Goal: Task Accomplishment & Management: Complete application form

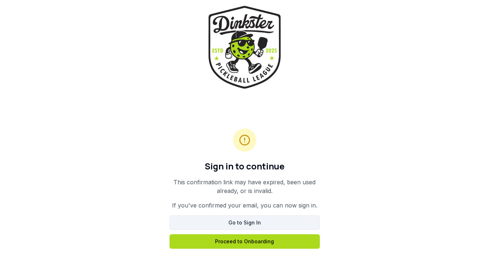
click at [292, 226] on link "Go to Sign In" at bounding box center [245, 222] width 150 height 14
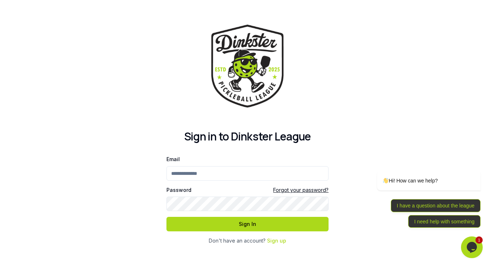
click at [241, 167] on input "Email" at bounding box center [247, 173] width 162 height 14
type input "**********"
click at [166, 217] on button "Sign In" at bounding box center [247, 224] width 162 height 14
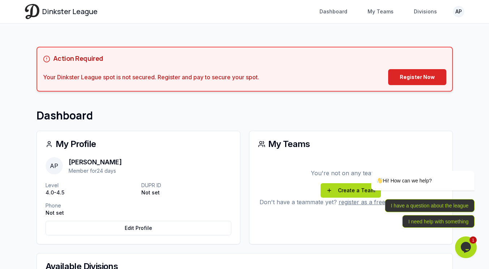
scroll to position [1, 0]
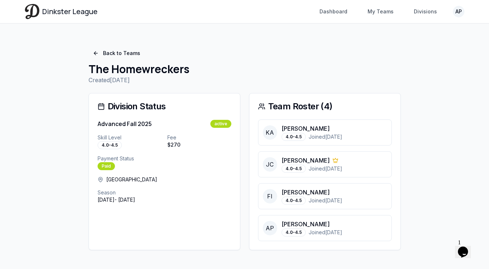
scroll to position [4, 0]
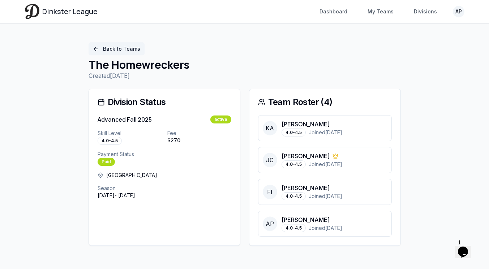
click at [107, 47] on link "Back to Teams" at bounding box center [117, 48] width 56 height 13
